Goal: Transaction & Acquisition: Purchase product/service

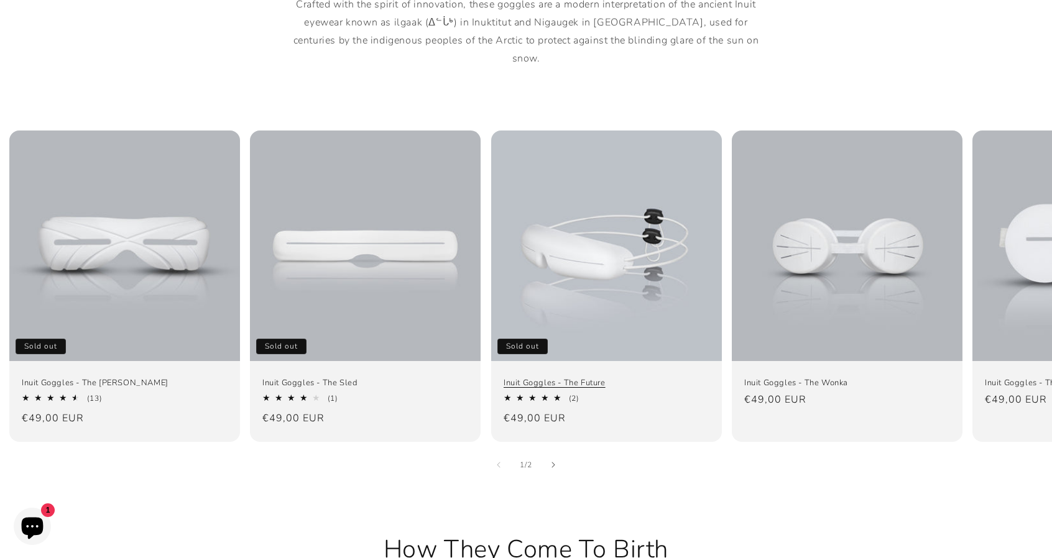
scroll to position [747, 0]
click at [567, 378] on link "Inuit Goggles - The Future" at bounding box center [607, 383] width 206 height 11
